Goal: Use online tool/utility: Utilize a website feature to perform a specific function

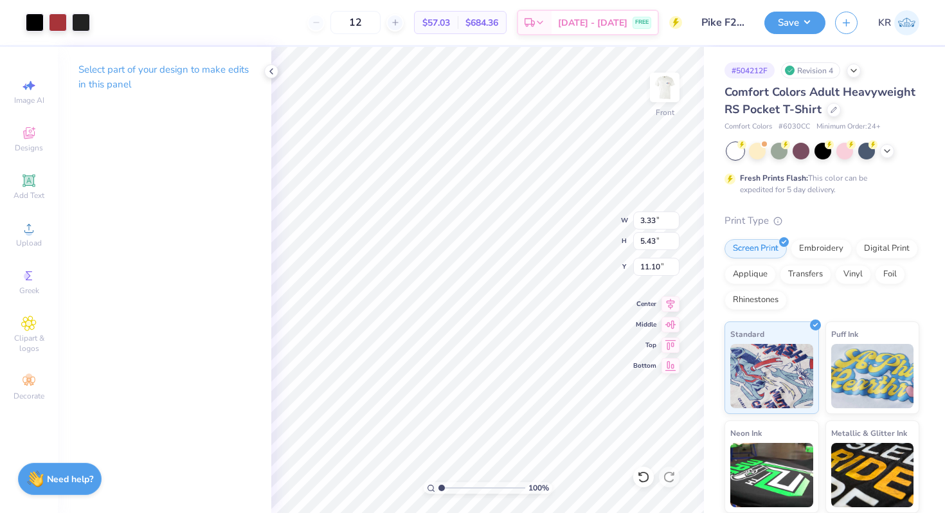
type input "11.10"
type input "1.85"
type input "3.01"
type input "13.71"
click at [35, 25] on div at bounding box center [35, 21] width 18 height 18
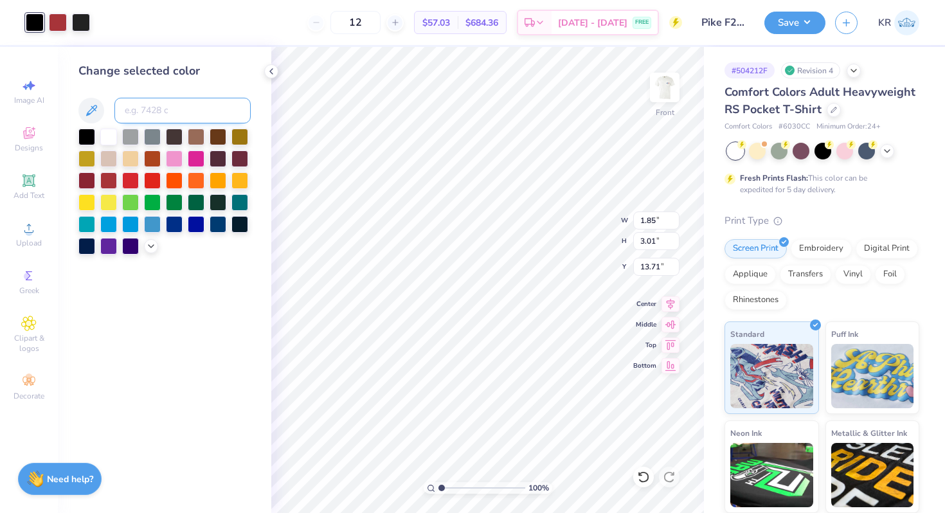
click at [151, 115] on input at bounding box center [182, 111] width 136 height 26
type input "neutral black"
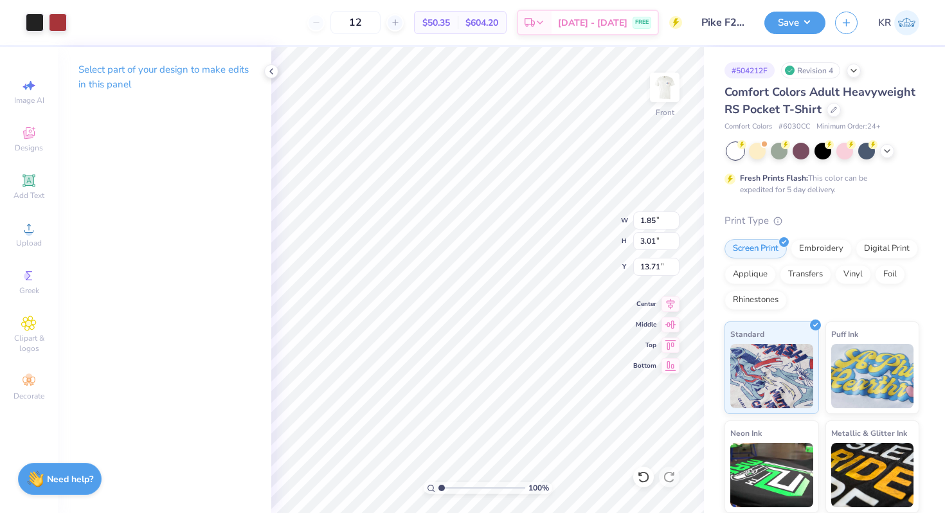
type input "6.69"
type input "10.82"
type input "3.97"
type input "1.74"
type input "16.51"
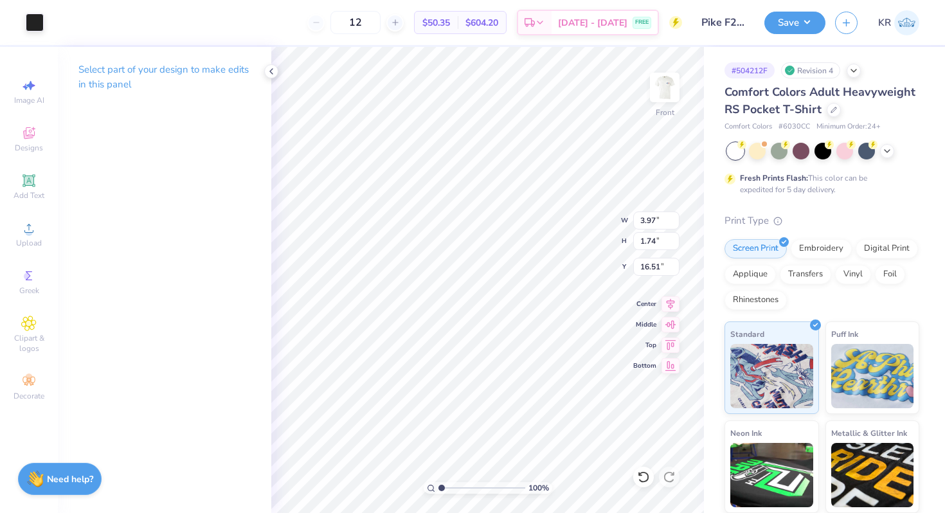
type input "18.86"
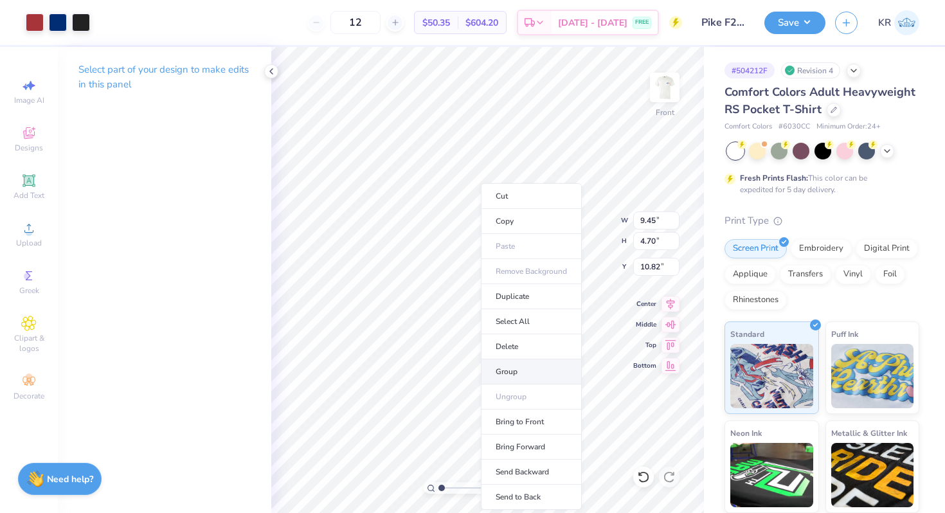
click at [516, 372] on li "Group" at bounding box center [531, 371] width 101 height 25
type input "6.04"
type input "3.01"
type input "6.37"
type input "1.85"
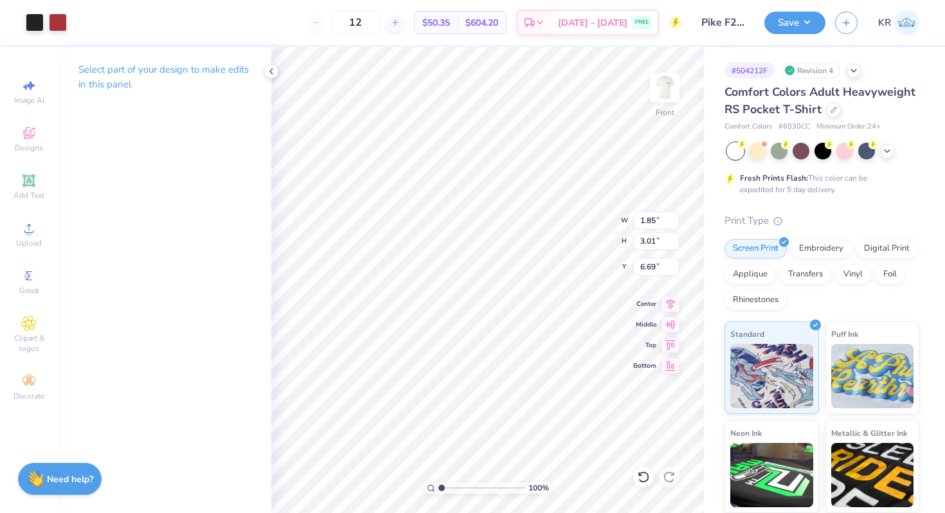
type input "13.05"
type input "6.04"
type input "6.33"
type input "1.85"
type input "6.32"
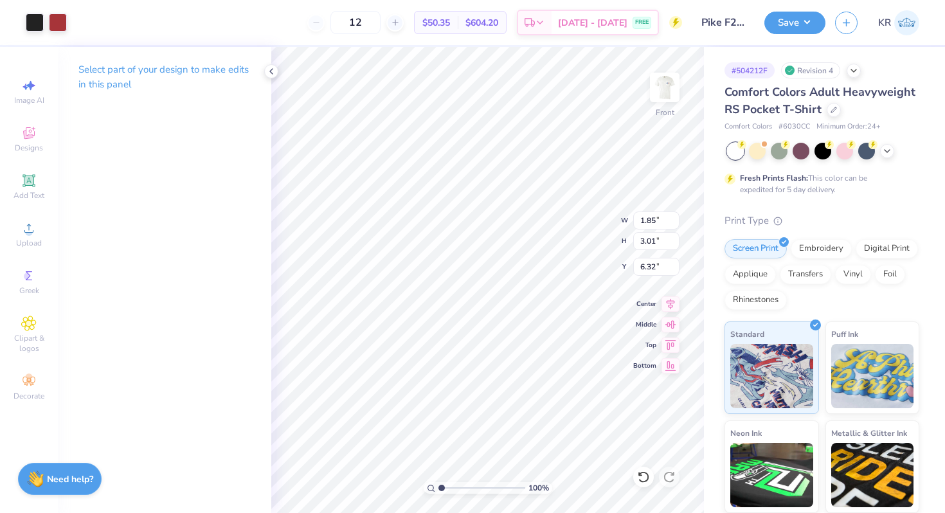
type input "1.82"
type input "2.96"
type input "6.37"
type input "10.73"
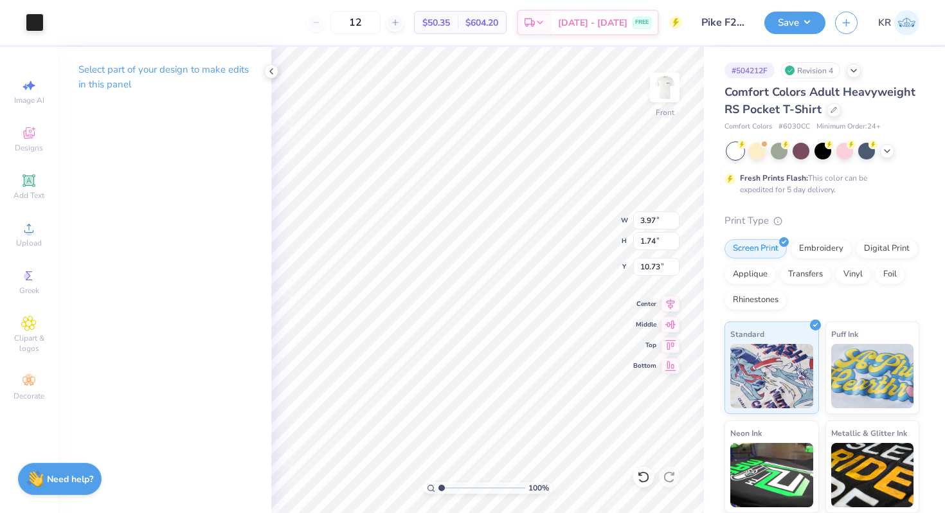
type input "1.82"
type input "2.96"
type input "6.37"
type input "1.27"
type input "0.54"
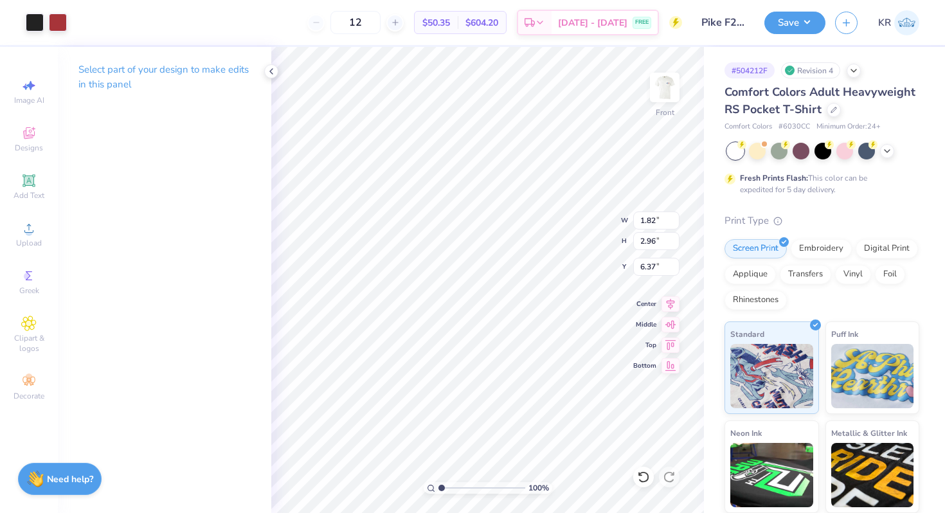
type input "9.70"
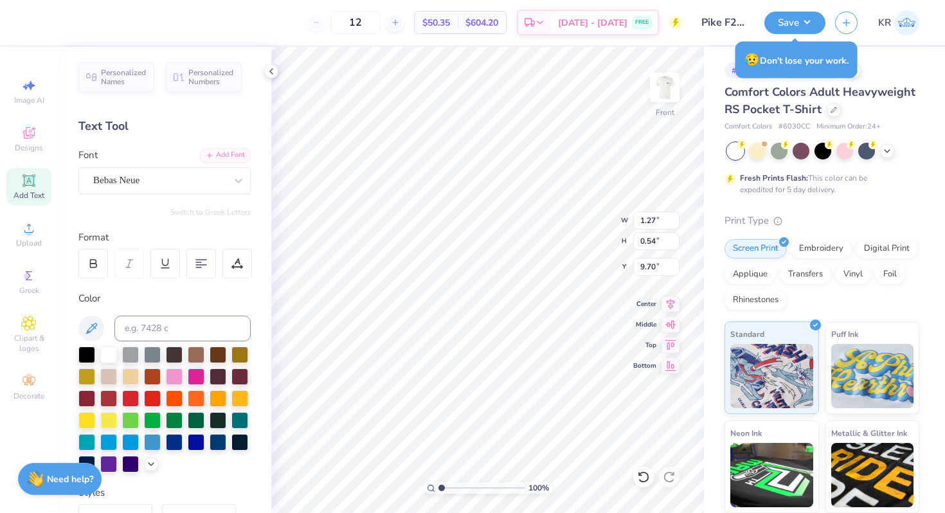
type input "3.97"
type input "1.74"
type input "10.74"
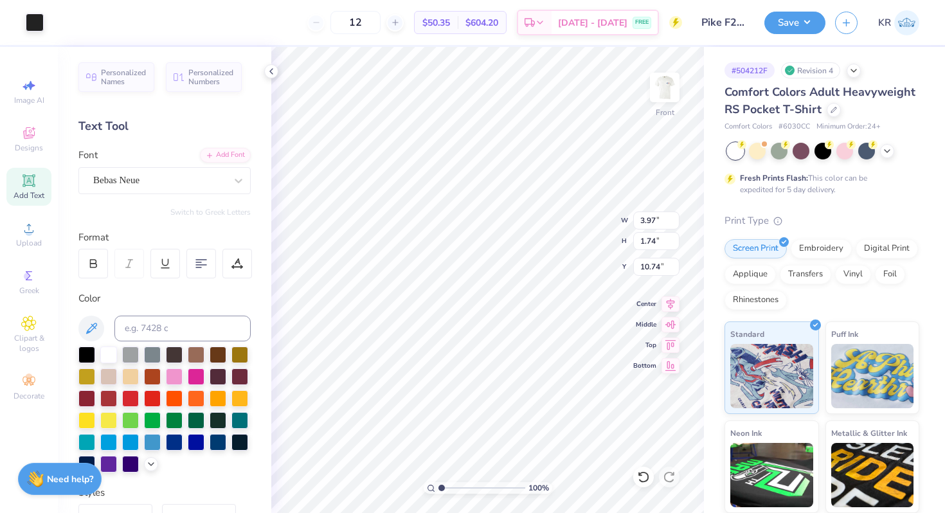
type input "2.52"
type input "1.10"
type input "11.38"
type input "2.73"
type input "0.54"
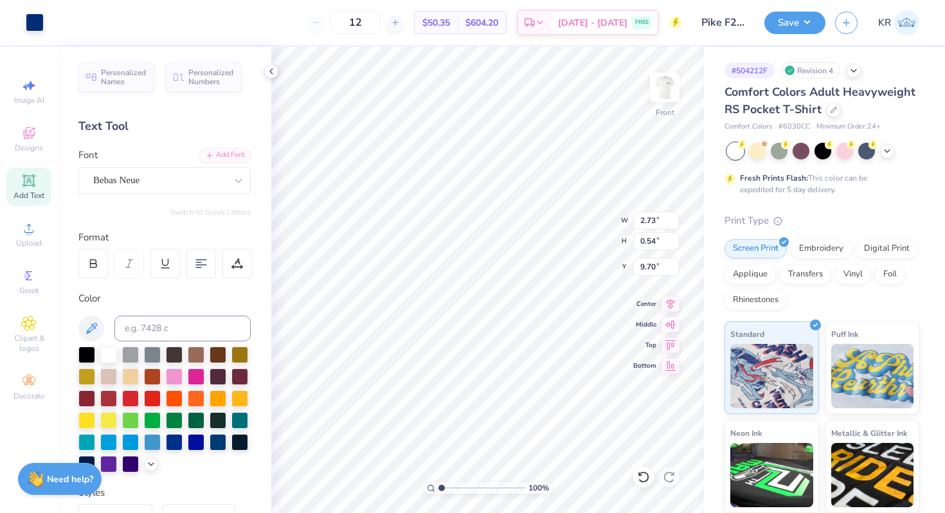
type input "9.70"
type input "9.38"
type input "1.82"
type input "2.96"
type input "6.37"
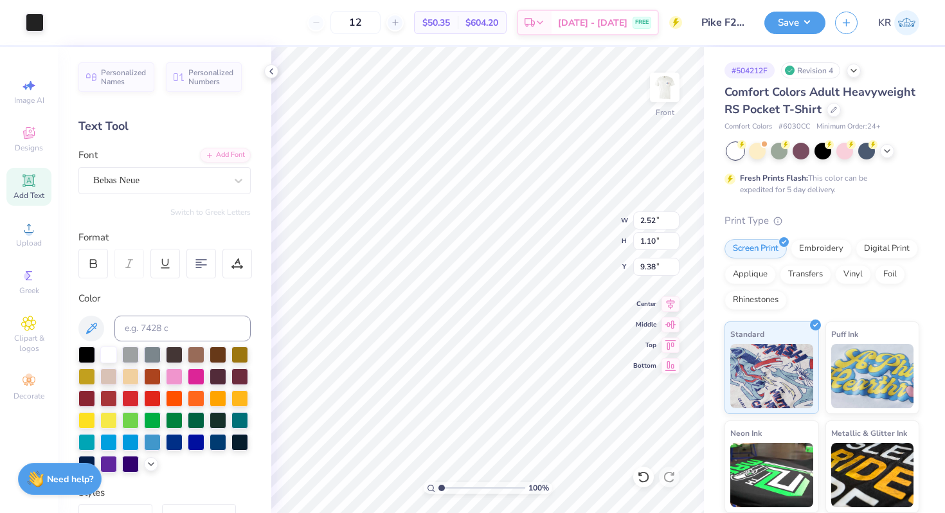
type input "2.82"
type input "1.23"
type input "2.74"
type input "1.20"
type input "9.97"
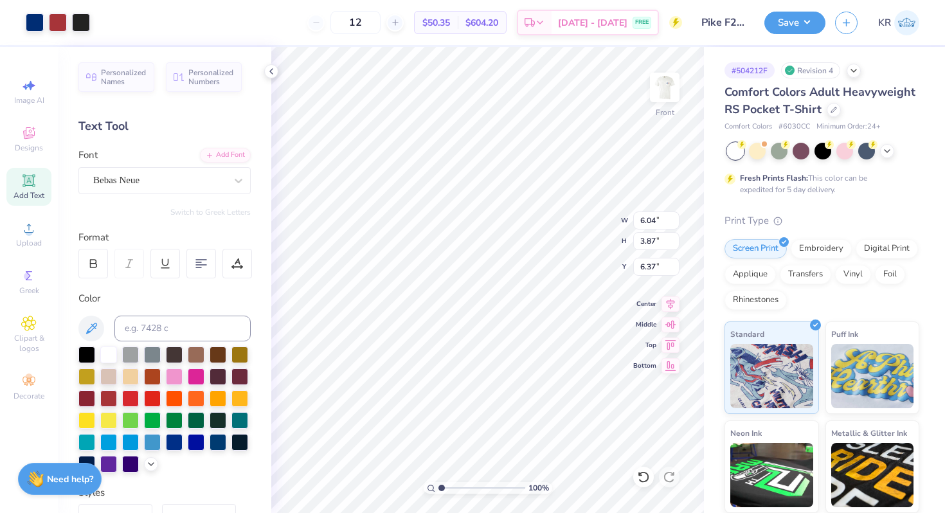
type input "6.39"
type input "4.09"
type input "2.23"
type input "0.98"
type input "9.89"
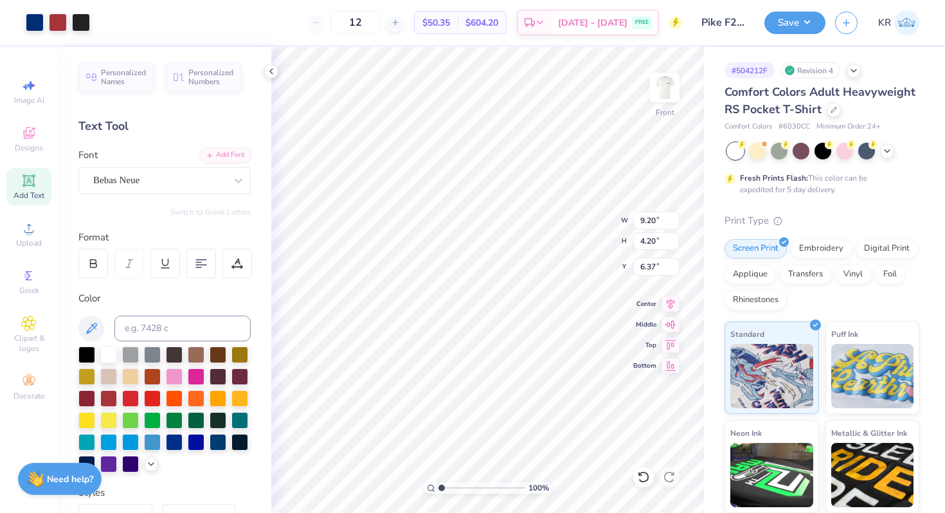
type input "7.42"
type input "11.21"
type input "5.11"
type input "6.06"
type input "4.98"
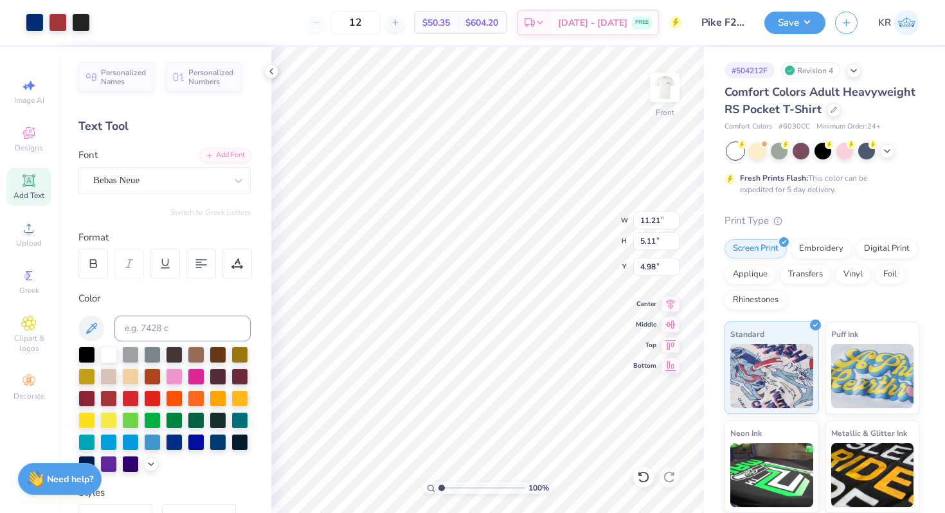
type input "6.01"
type input "4.02"
type input "3.00"
type input "5.71"
type input "3.60"
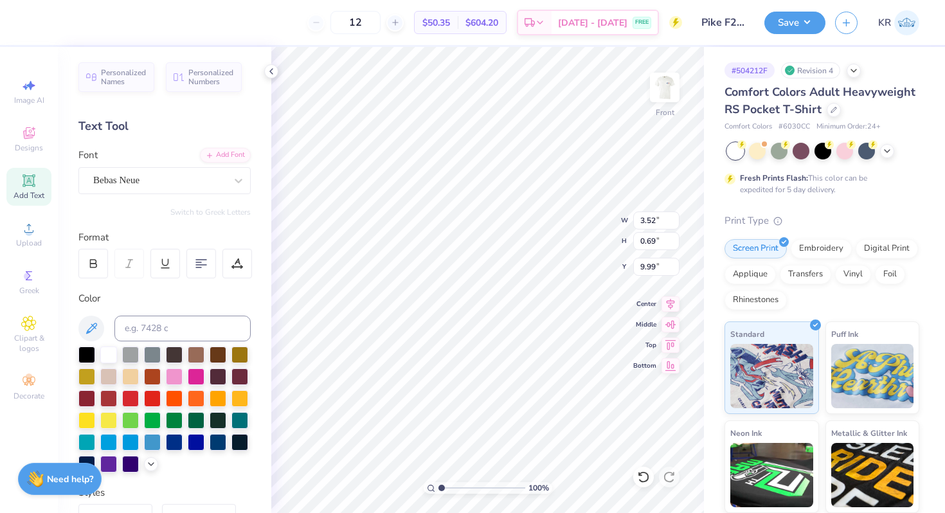
type input "0.71"
type input "3.52"
type input "0.69"
type input "9.58"
type input "1.64"
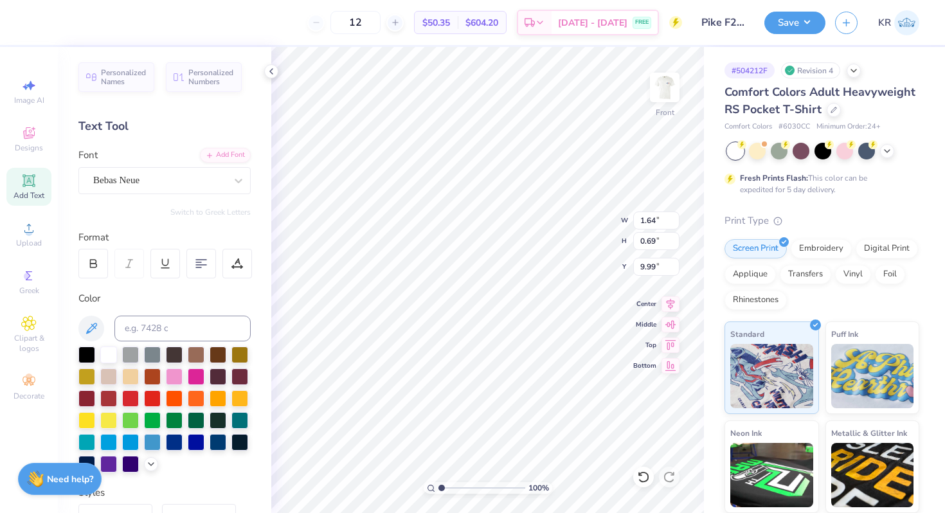
type input "9.58"
type input "3.52"
type input "1.64"
click at [229, 262] on div at bounding box center [237, 264] width 30 height 30
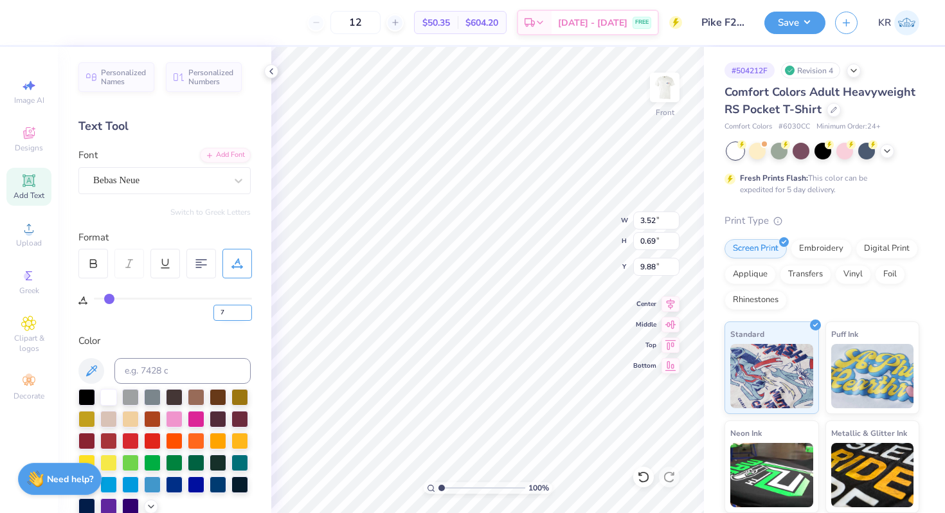
click at [233, 314] on input "7" at bounding box center [232, 313] width 39 height 16
type input "5"
type input "3.36"
click at [235, 312] on input "5" at bounding box center [232, 313] width 39 height 16
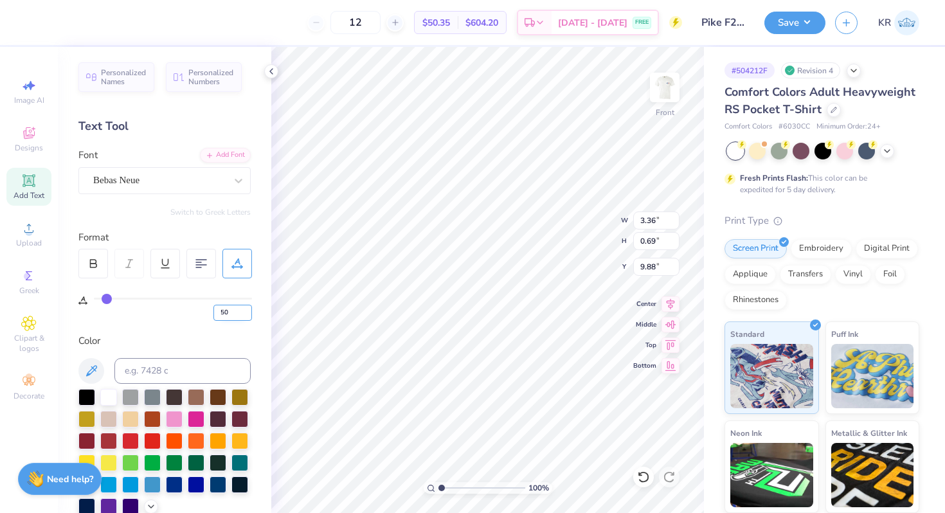
type input "5"
type input "0"
type input "2.97"
type input "7"
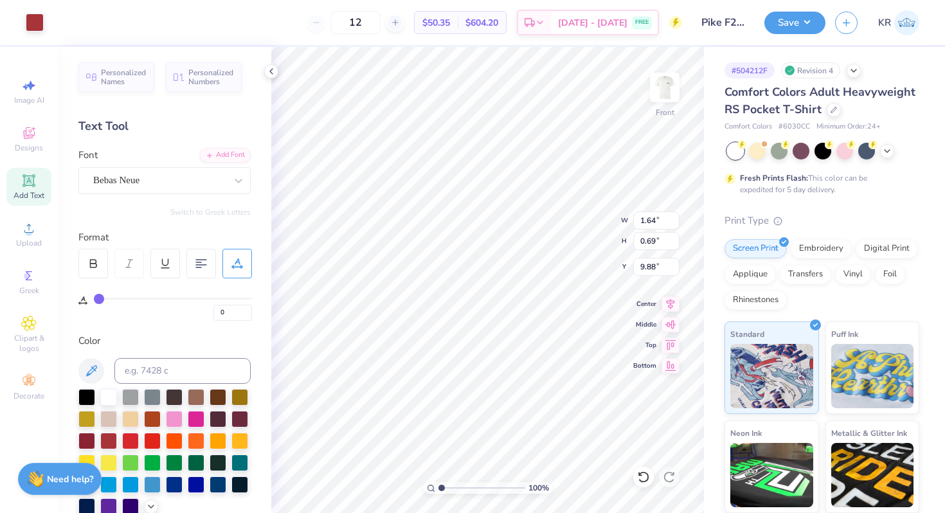
type input "7"
click at [228, 309] on input "7" at bounding box center [232, 313] width 39 height 16
type input "0"
type input "1.43"
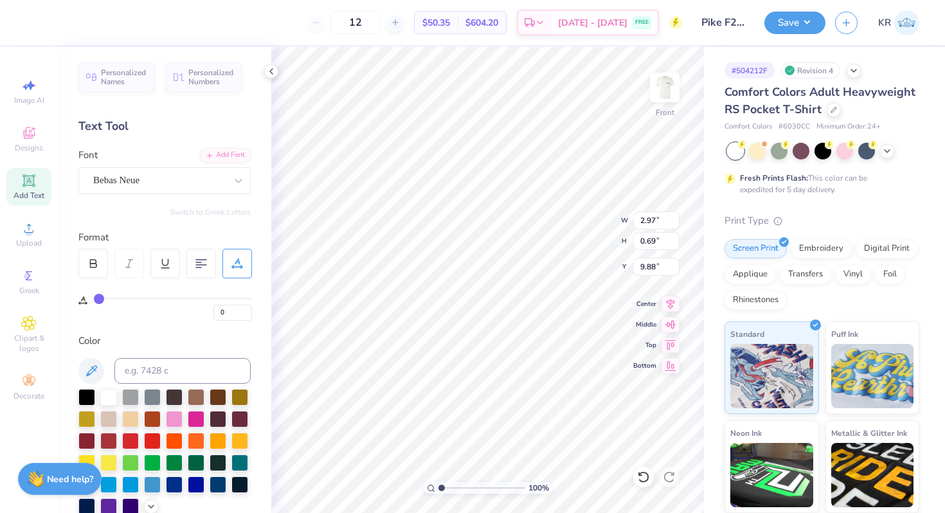
type input "9.87"
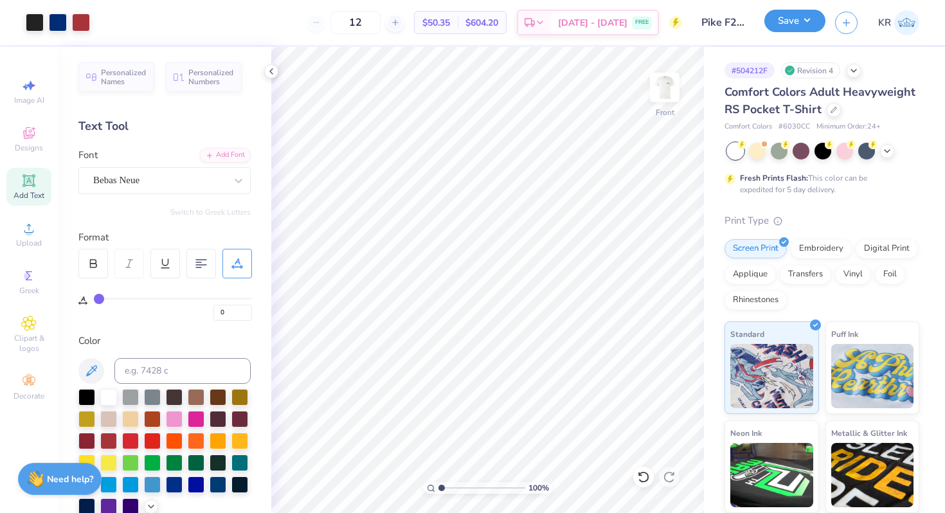
click at [778, 25] on button "Save" at bounding box center [794, 21] width 61 height 22
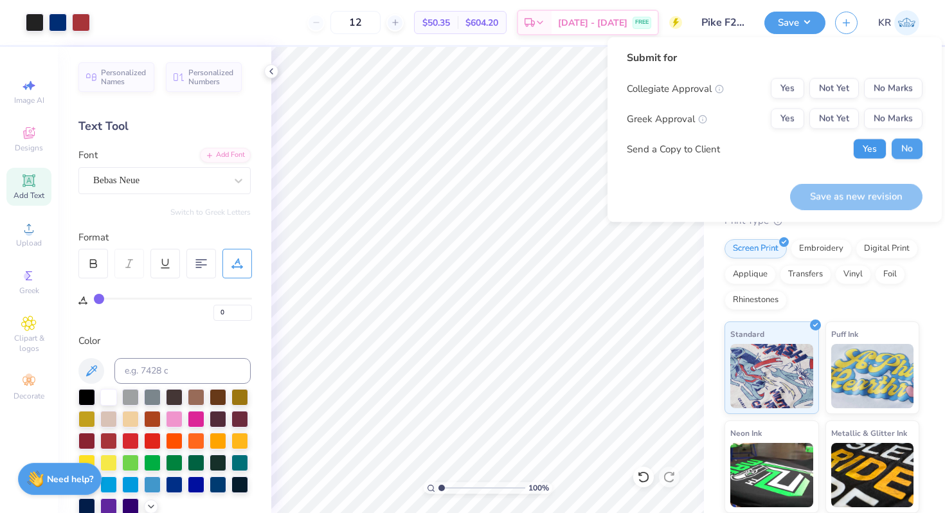
click at [862, 152] on button "Yes" at bounding box center [869, 149] width 33 height 21
click at [796, 123] on button "Yes" at bounding box center [786, 119] width 33 height 21
click at [896, 77] on div "Submit for Collegiate Approval Yes Not Yet No Marks Greek Approval Yes Not Yet …" at bounding box center [775, 109] width 296 height 119
click at [896, 85] on button "No Marks" at bounding box center [893, 88] width 58 height 21
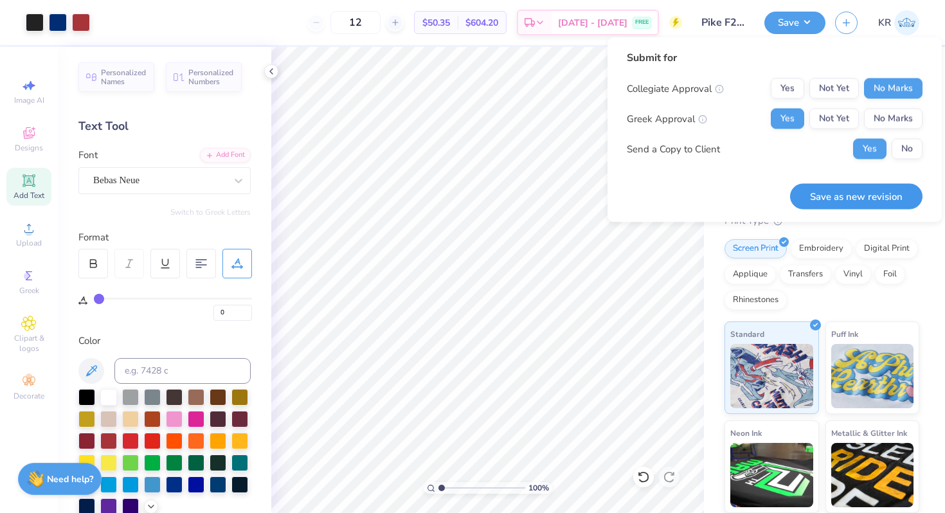
click at [835, 193] on button "Save as new revision" at bounding box center [856, 196] width 132 height 26
